Goal: Find specific page/section

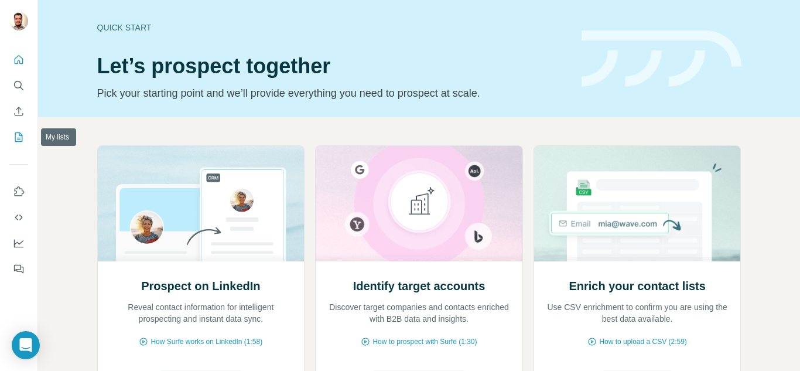
click at [23, 143] on button "My lists" at bounding box center [18, 137] width 19 height 21
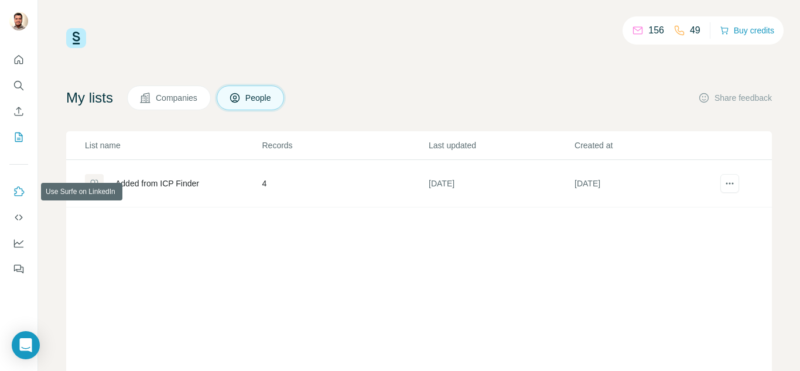
click at [18, 192] on icon "Use Surfe on LinkedIn" at bounding box center [19, 192] width 12 height 12
click at [152, 185] on div "Added from ICP Finder" at bounding box center [157, 184] width 84 height 12
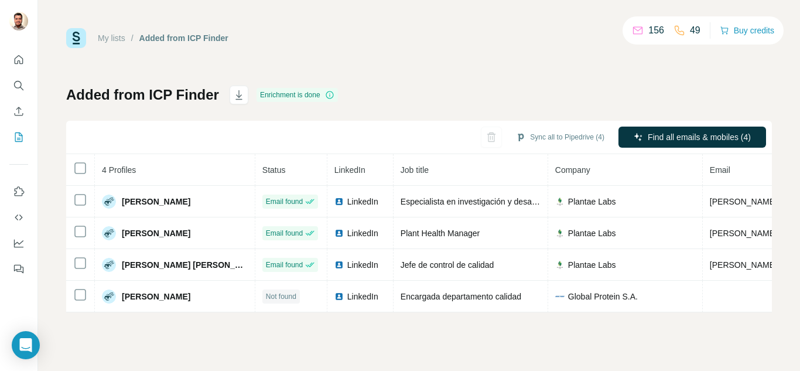
click at [329, 94] on icon at bounding box center [329, 94] width 9 height 9
click at [333, 95] on icon at bounding box center [329, 94] width 9 height 9
click at [23, 90] on icon "Search" at bounding box center [19, 86] width 12 height 12
click at [16, 84] on icon "Search" at bounding box center [19, 86] width 12 height 12
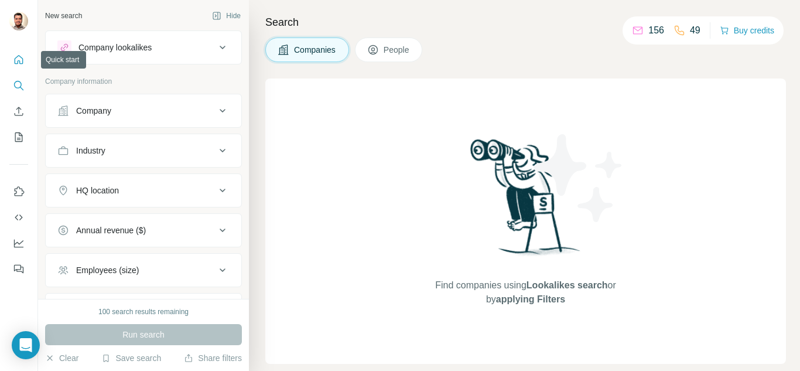
click at [16, 59] on icon "Quick start" at bounding box center [19, 60] width 12 height 12
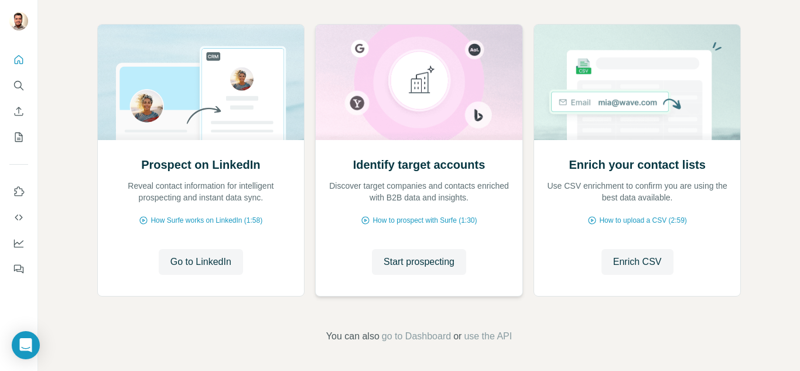
scroll to position [122, 0]
